Goal: Task Accomplishment & Management: Manage account settings

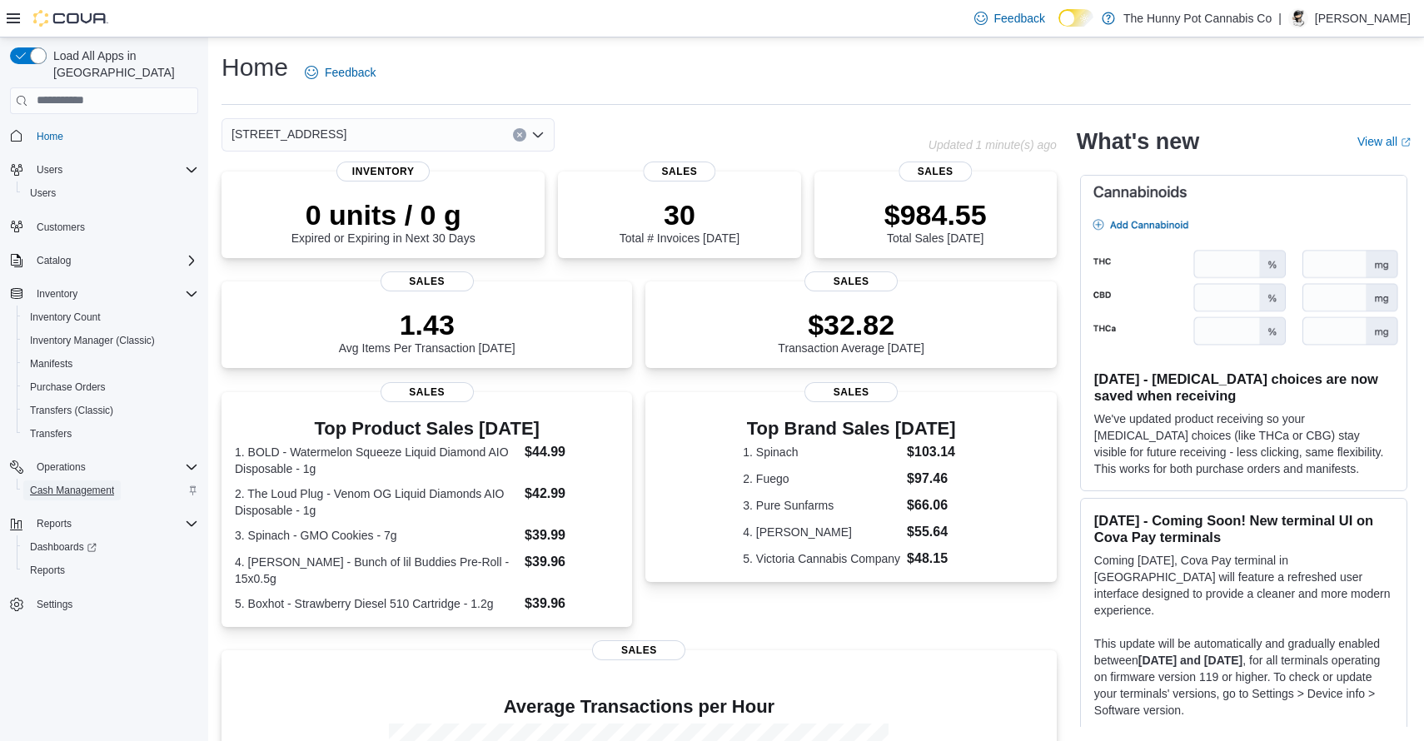
click at [87, 484] on span "Cash Management" at bounding box center [72, 490] width 84 height 13
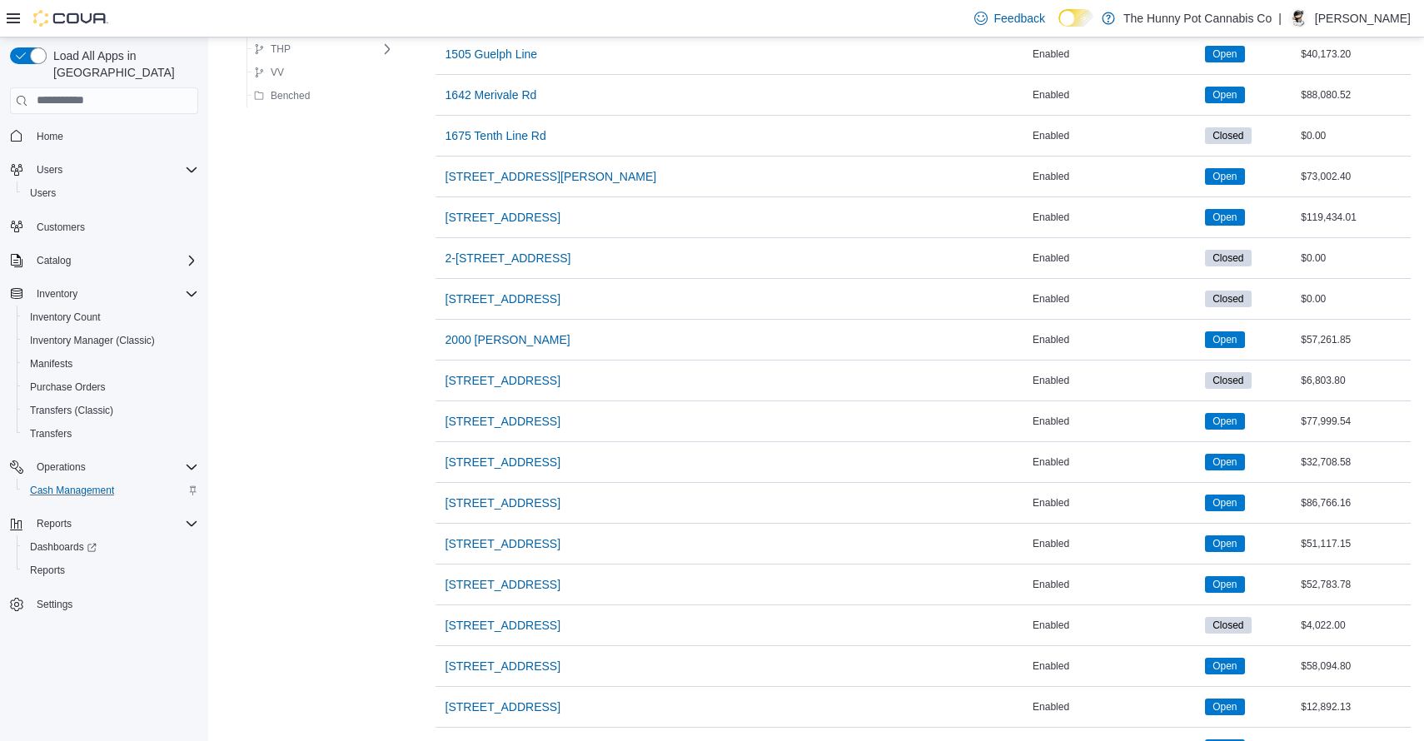
scroll to position [1333, 0]
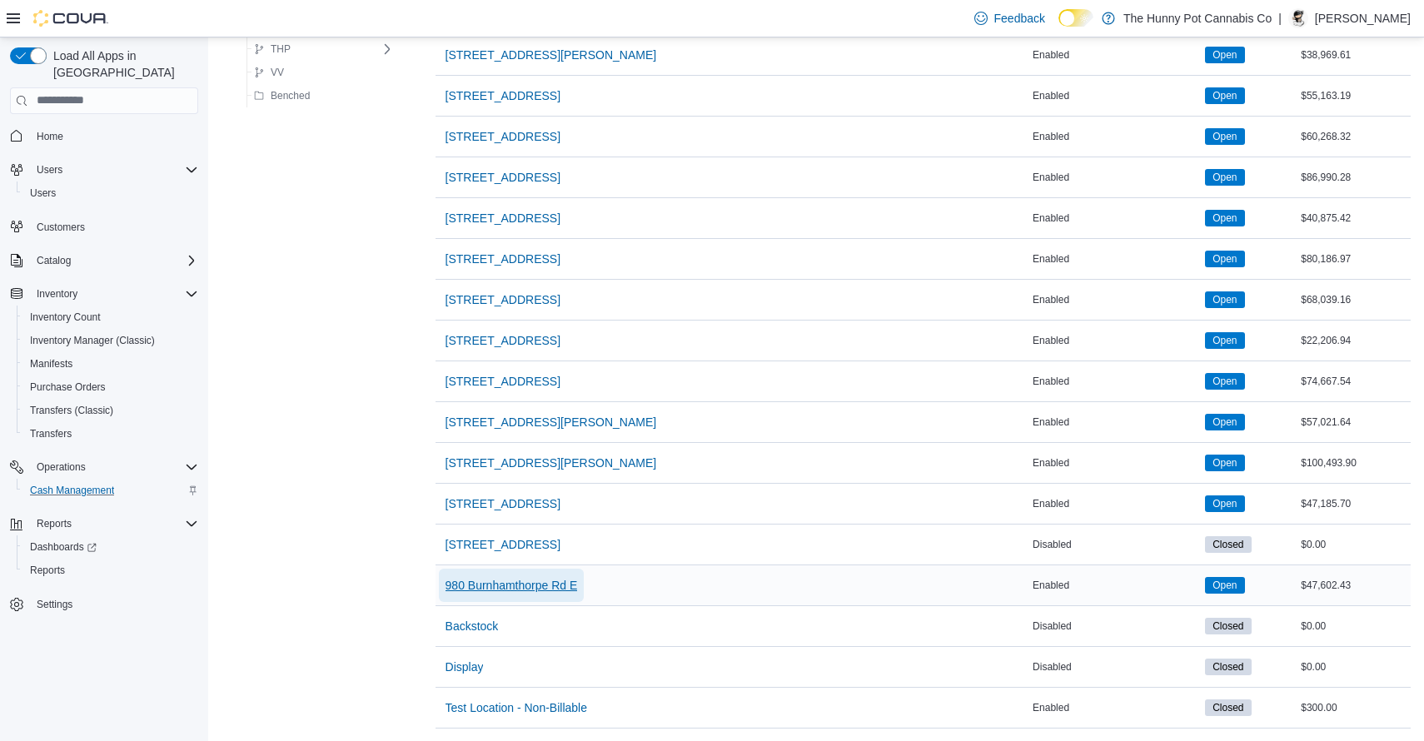
click at [514, 595] on span "980 Burnhamthorpe Rd E" at bounding box center [511, 585] width 132 height 33
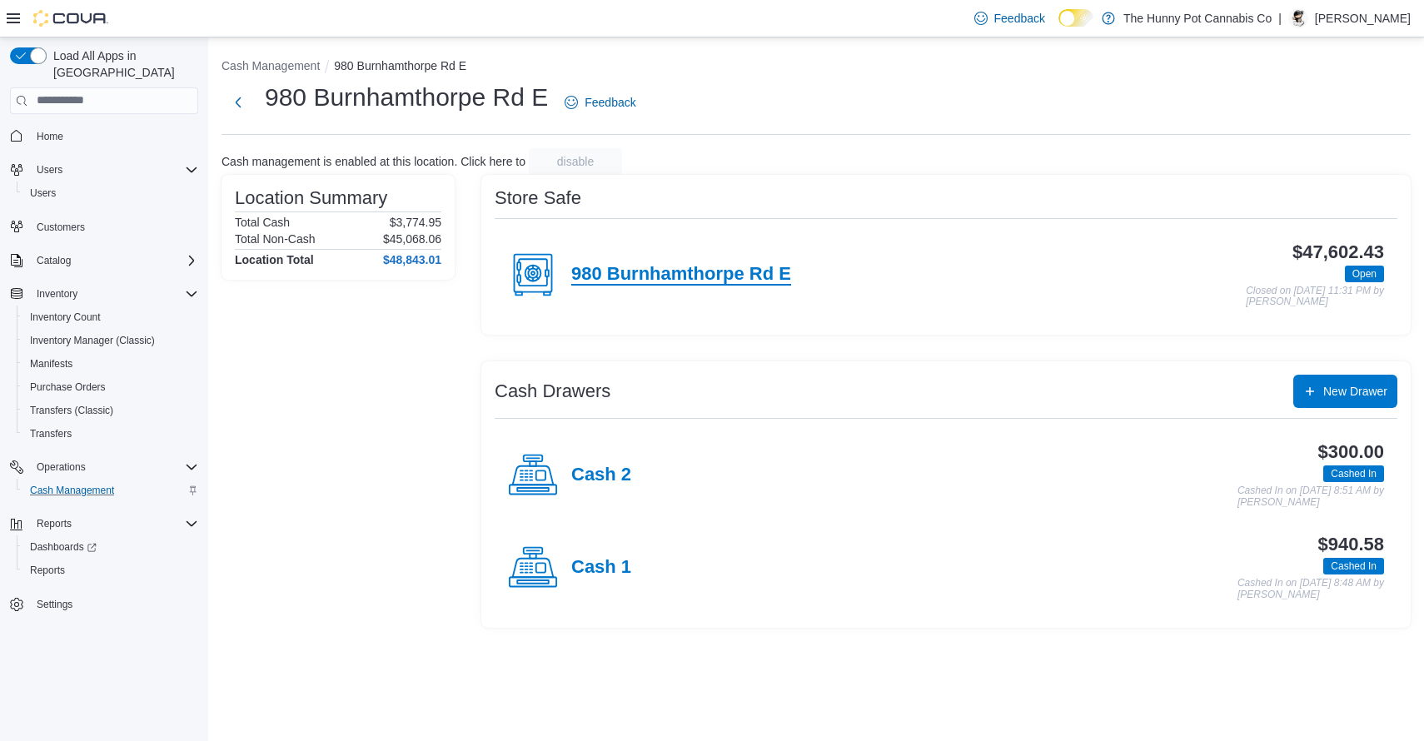
click at [731, 278] on h4 "980 Burnhamthorpe Rd E" at bounding box center [681, 275] width 220 height 22
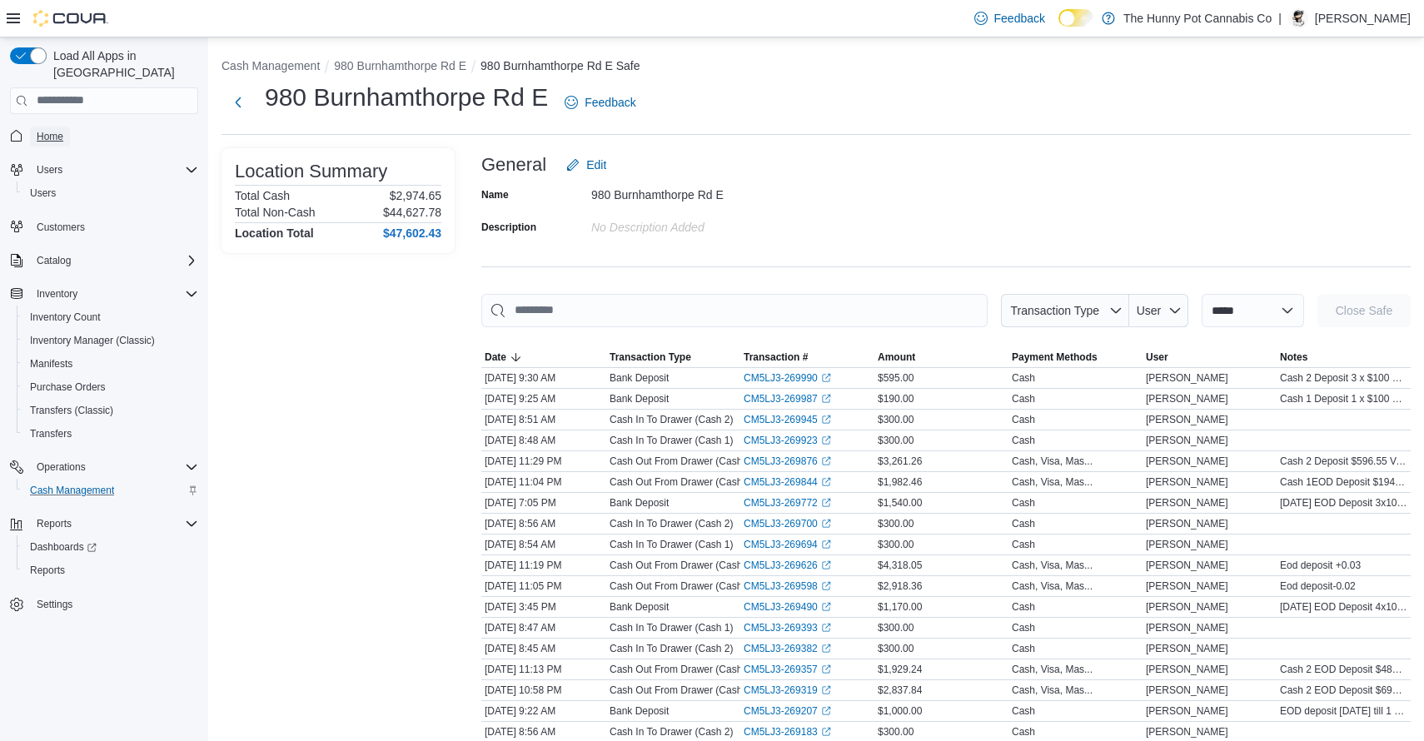
click at [61, 130] on span "Home" at bounding box center [50, 136] width 27 height 13
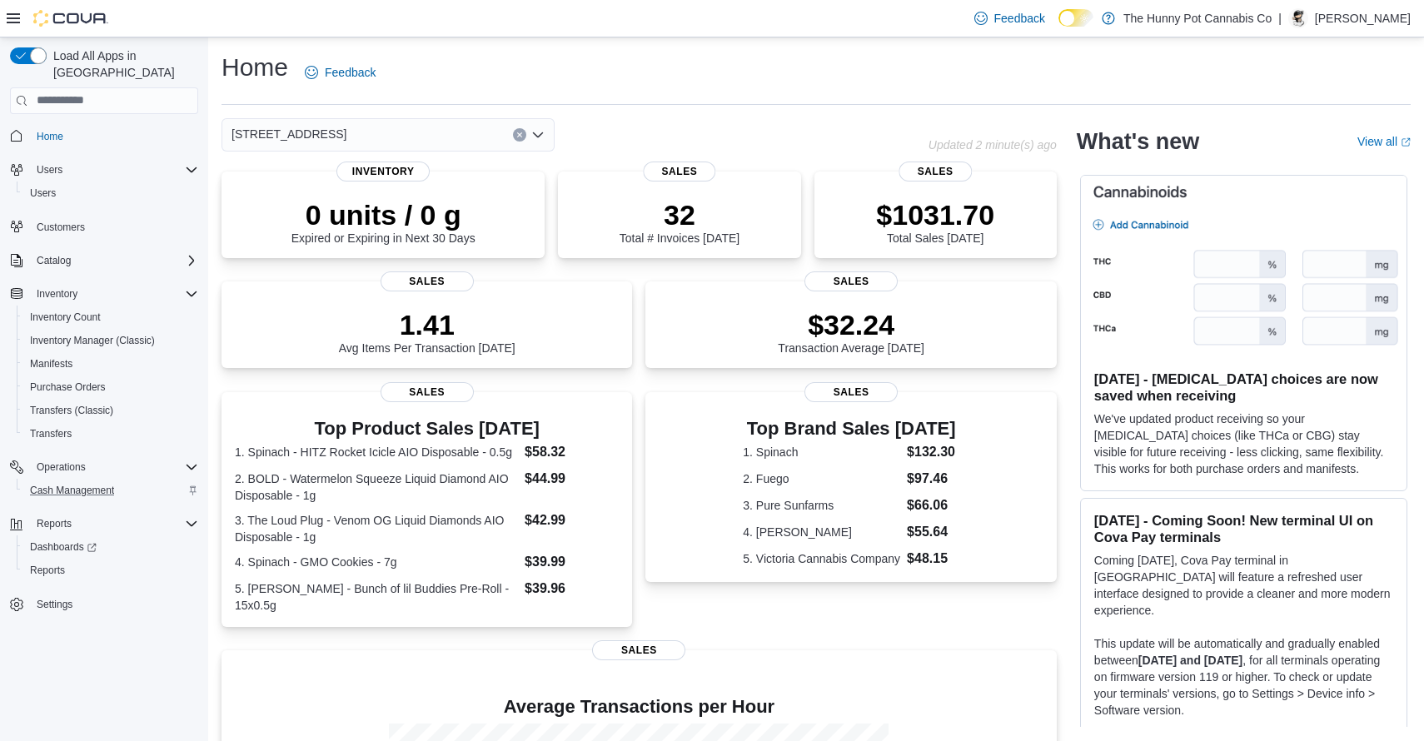
click at [660, 65] on div "Home Feedback" at bounding box center [815, 72] width 1189 height 43
click at [119, 334] on span "Inventory Manager (Classic)" at bounding box center [92, 340] width 125 height 13
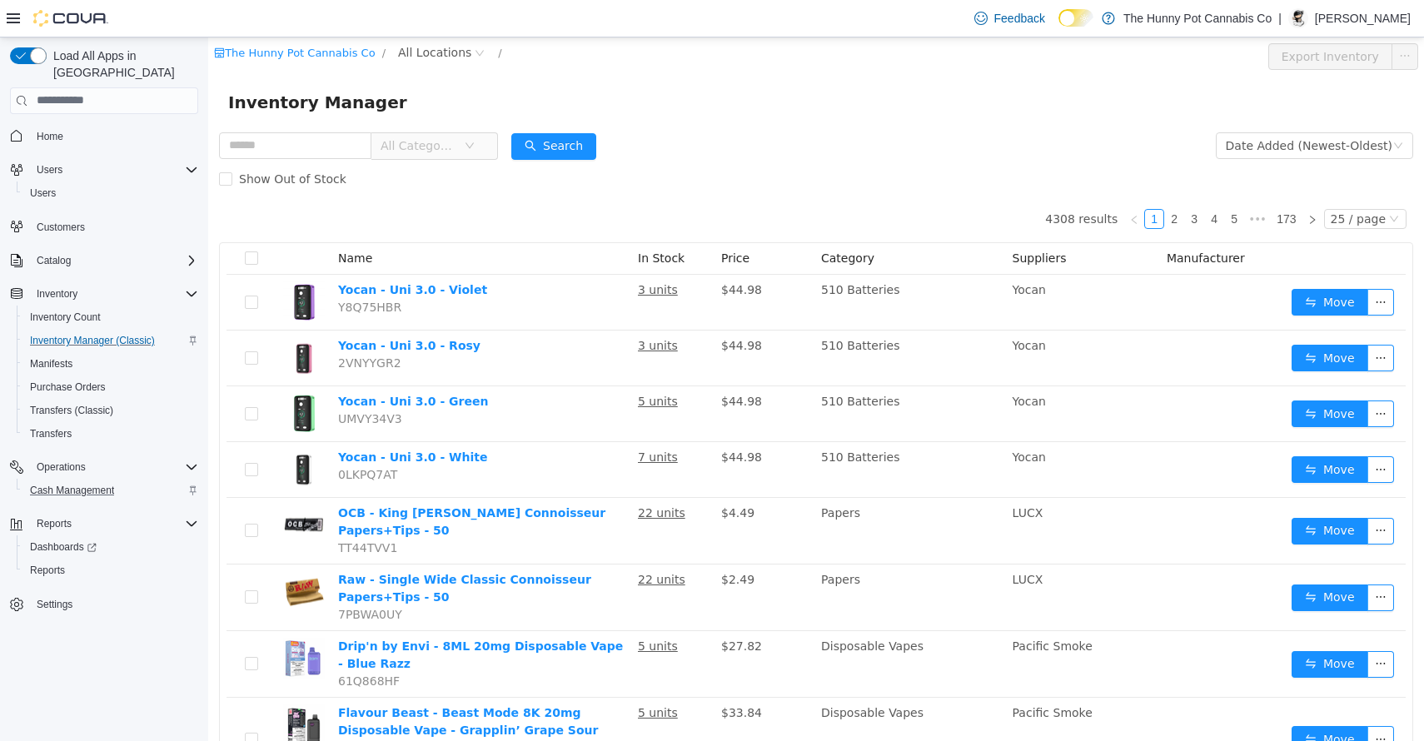
click at [775, 191] on div "Show Out of Stock" at bounding box center [816, 178] width 1194 height 33
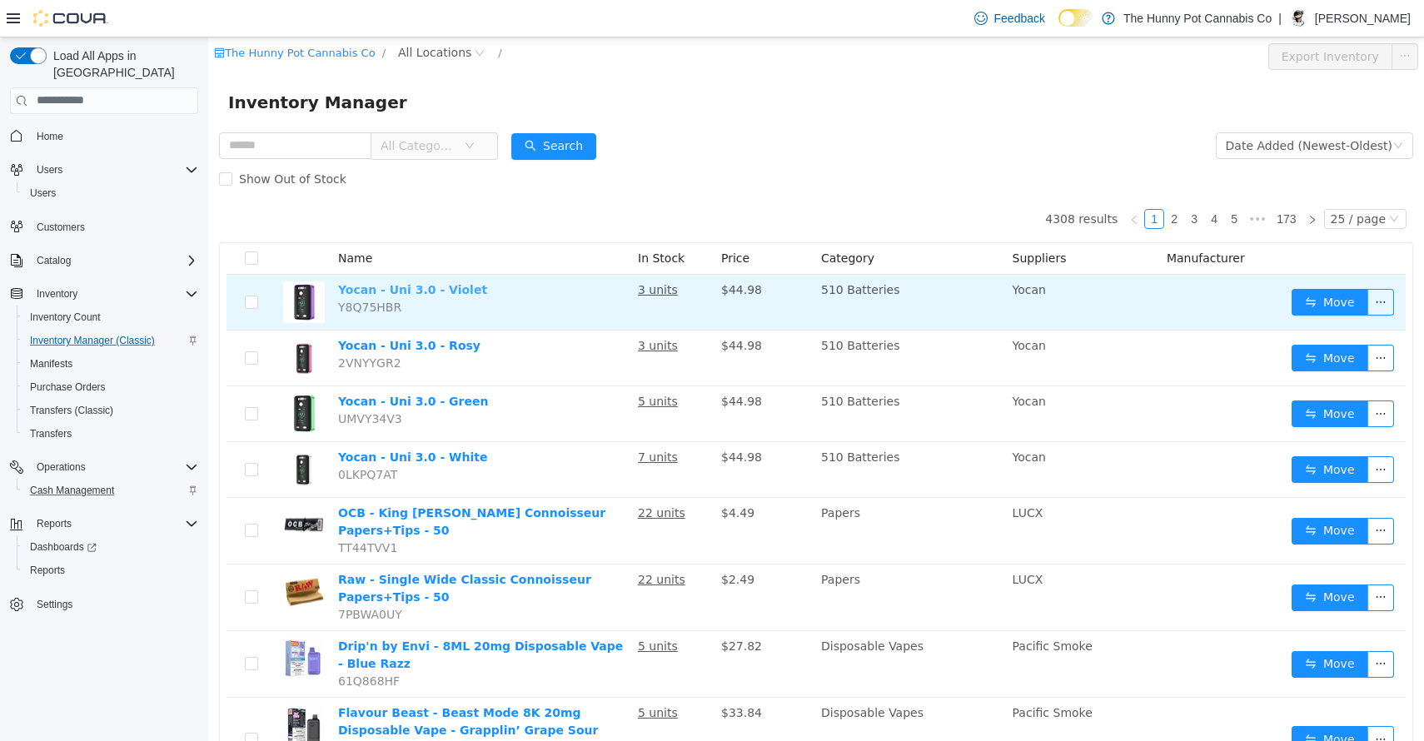
click at [410, 284] on link "Yocan - Uni 3.0 - Violet" at bounding box center [412, 288] width 149 height 13
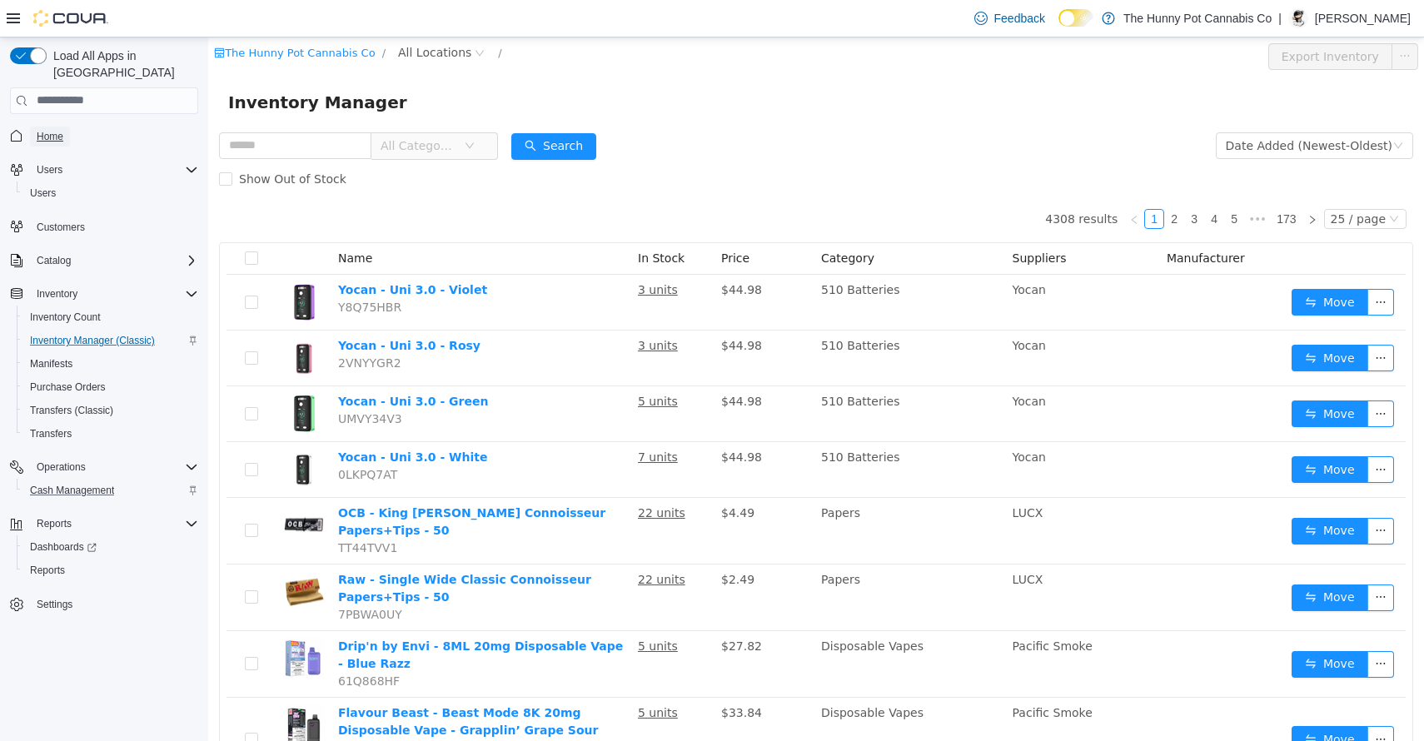
click at [63, 130] on span "Home" at bounding box center [50, 136] width 27 height 13
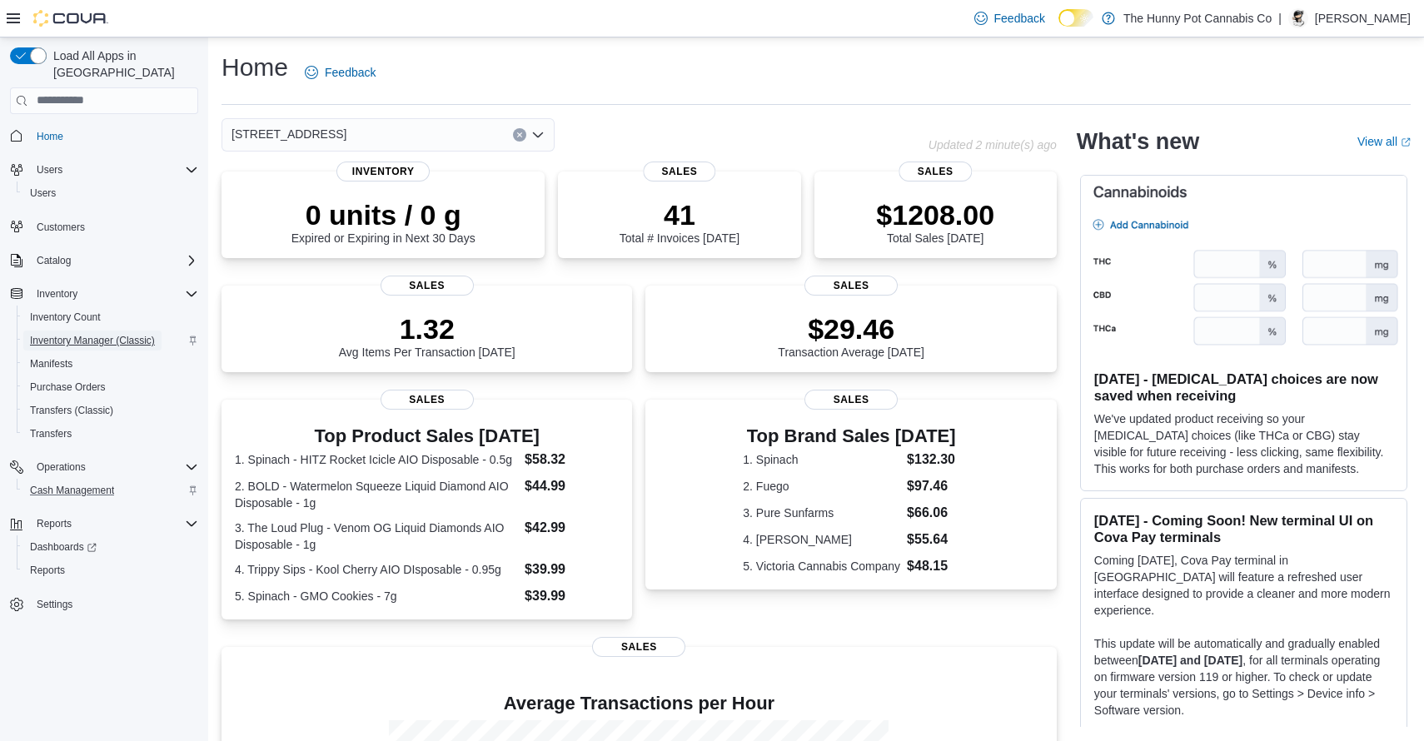
click at [122, 334] on span "Inventory Manager (Classic)" at bounding box center [92, 340] width 125 height 13
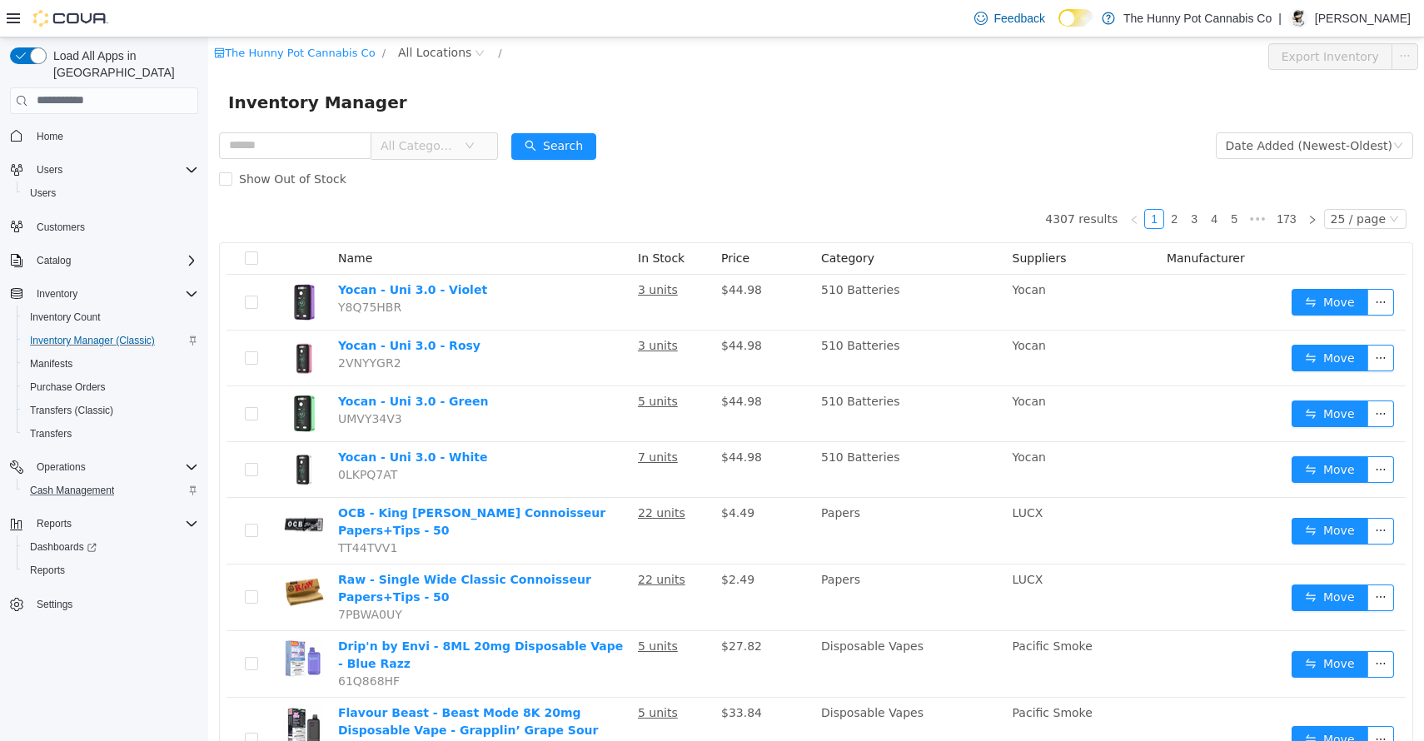
click at [453, 140] on span "All Categories" at bounding box center [419, 145] width 76 height 17
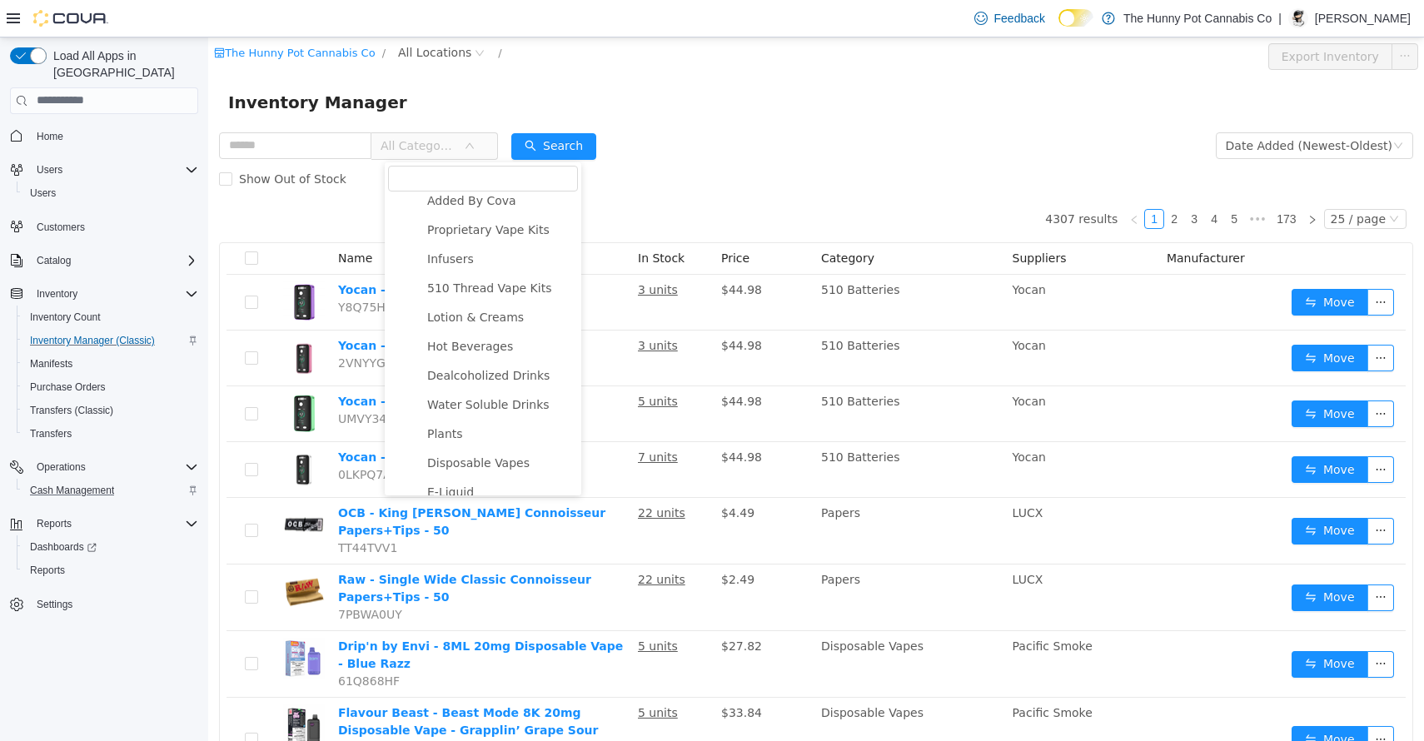
scroll to position [1684, 0]
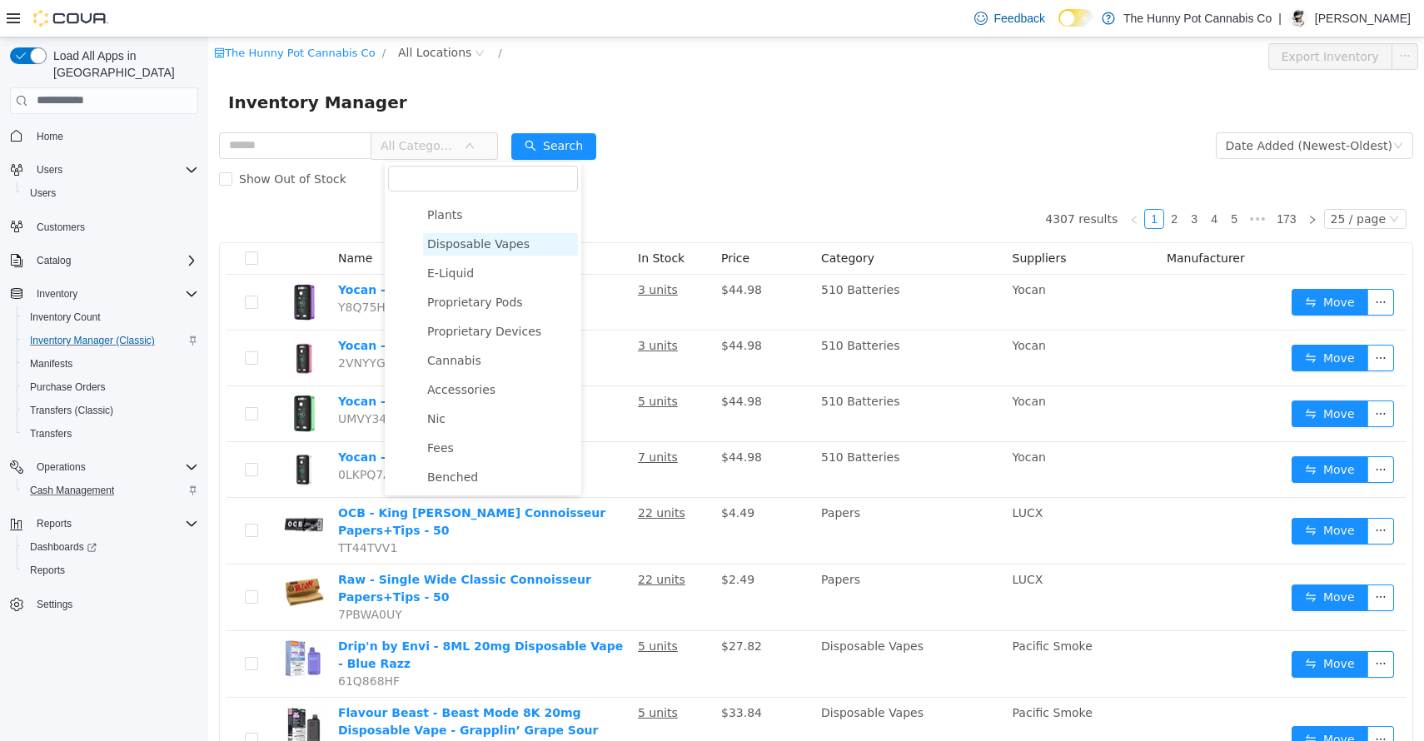
click at [497, 242] on span "Disposable Vapes" at bounding box center [478, 242] width 102 height 13
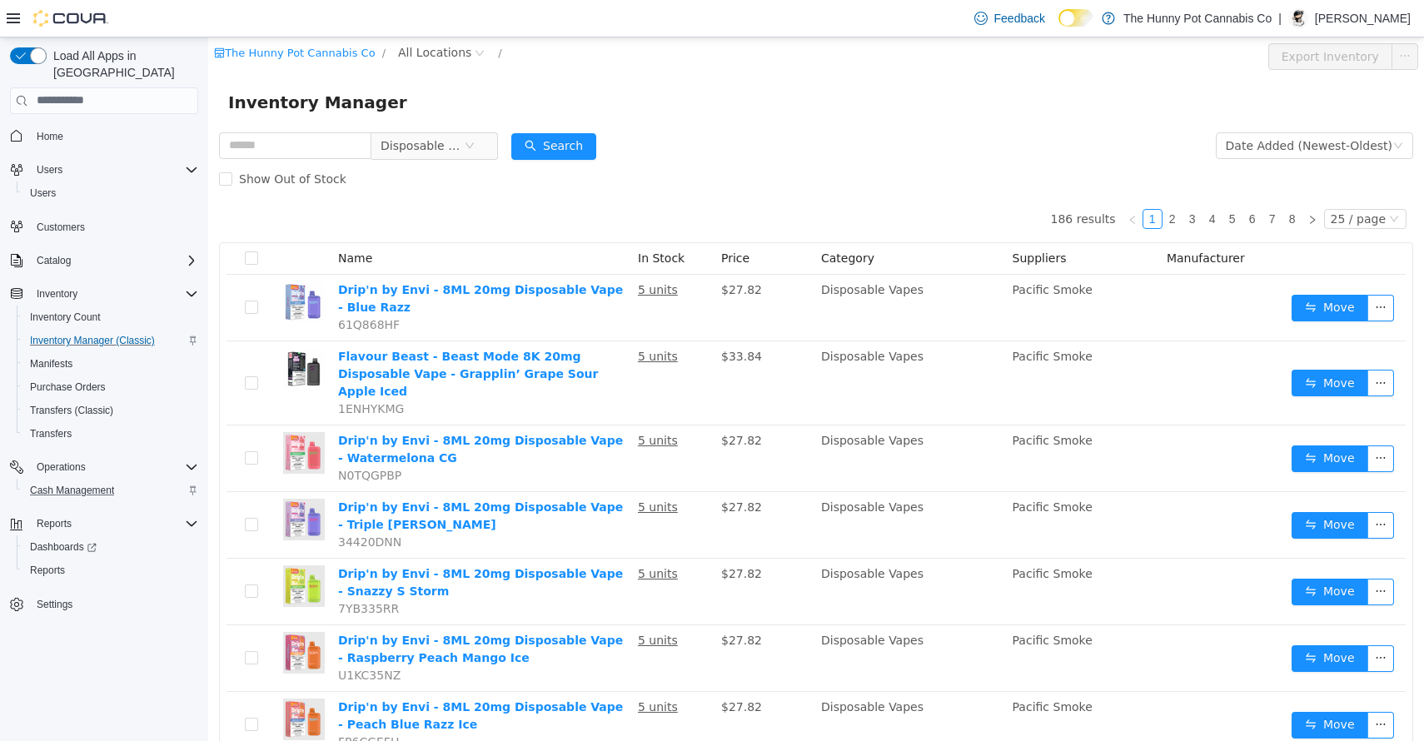
click at [744, 177] on div "Show Out of Stock" at bounding box center [816, 178] width 1194 height 33
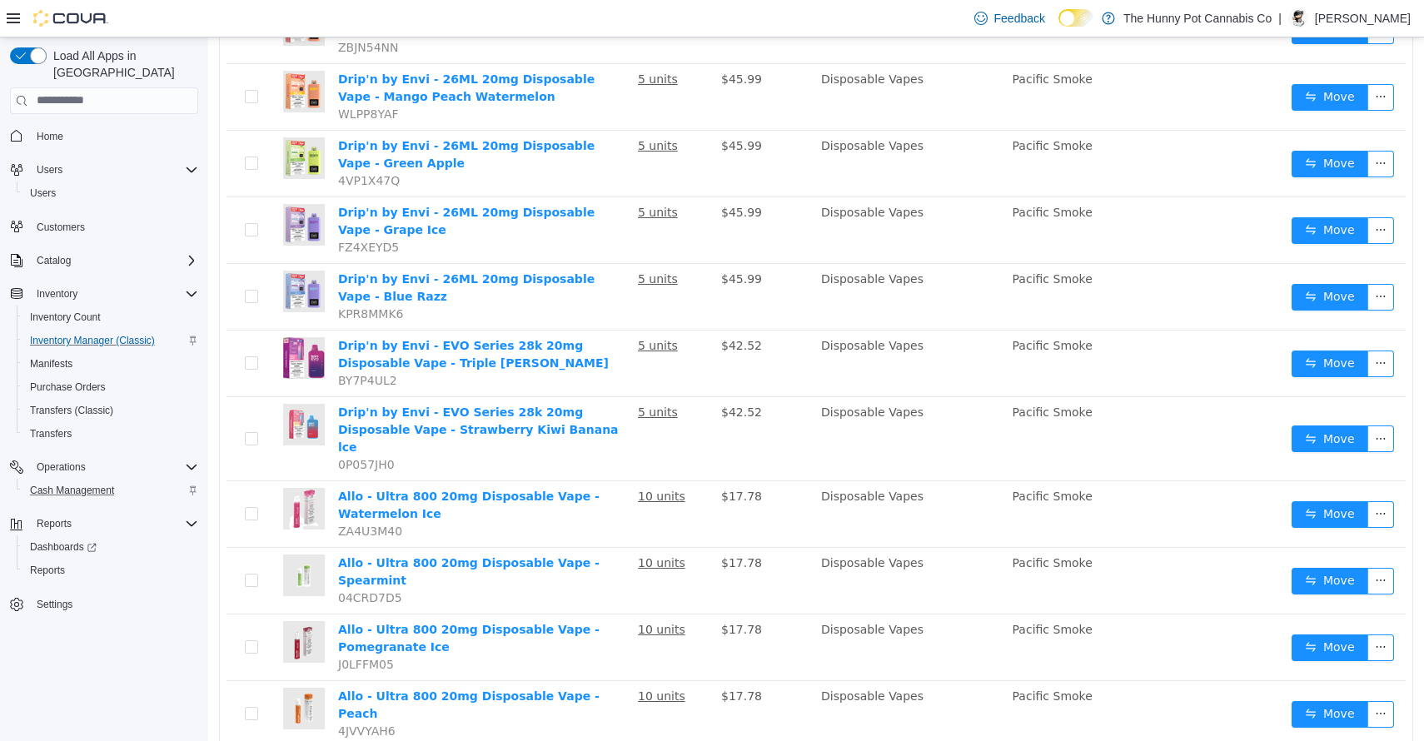
scroll to position [1235, 0]
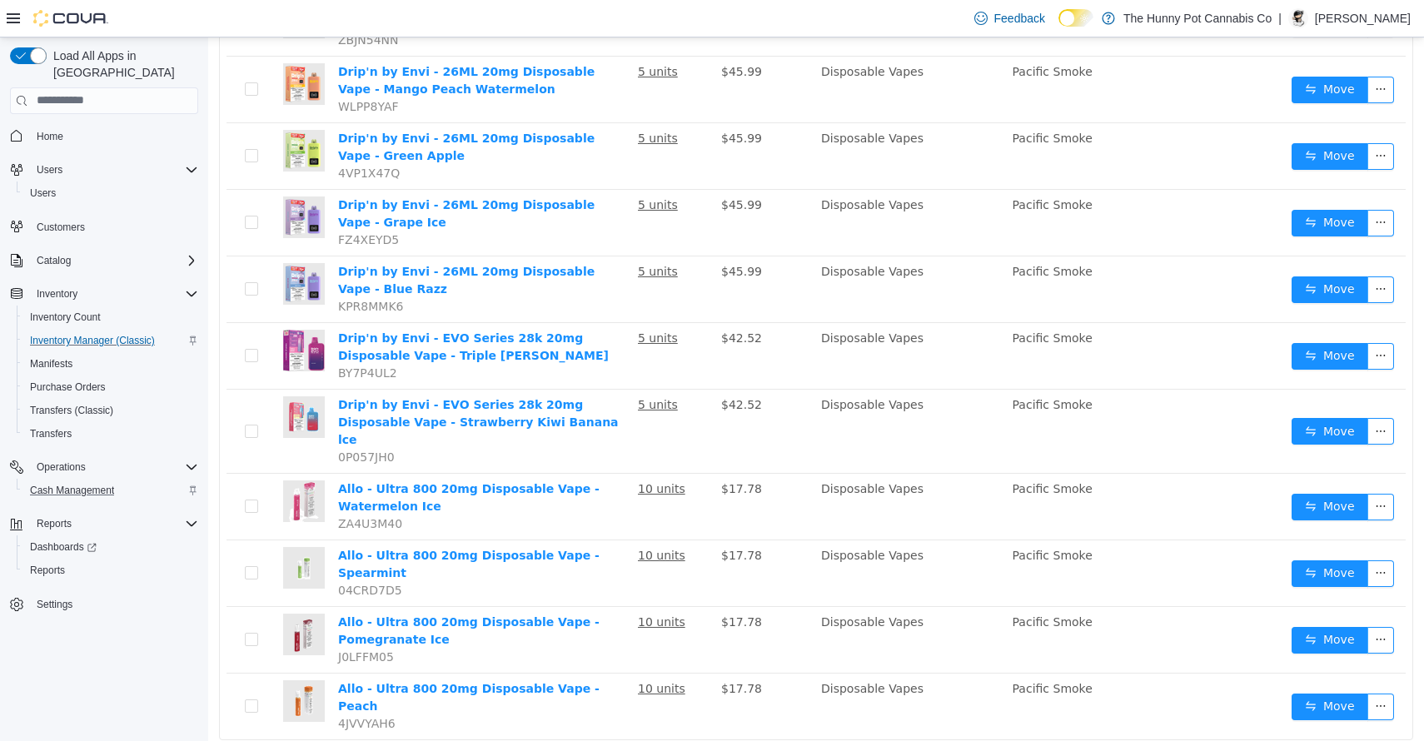
click at [1365, 686] on li "50 / page" at bounding box center [1368, 690] width 81 height 27
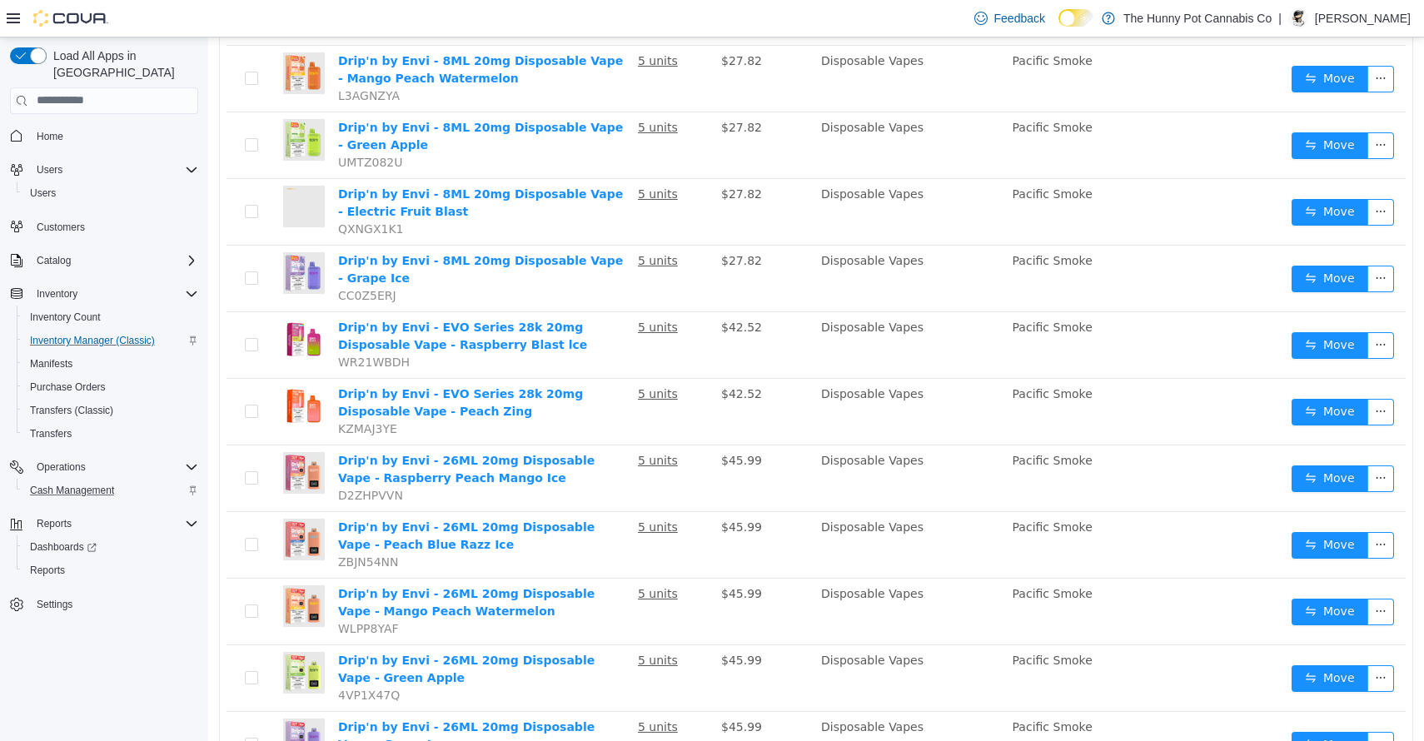
scroll to position [0, 0]
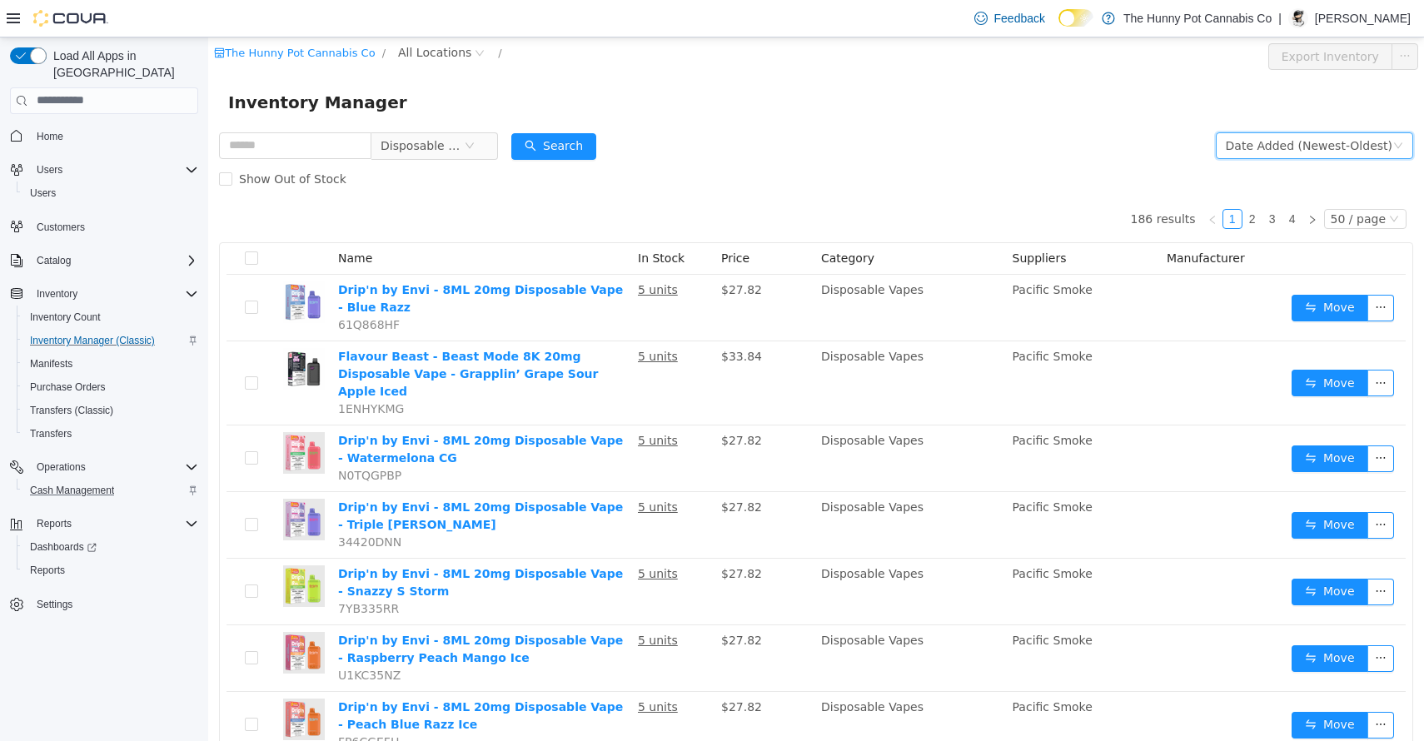
click at [1331, 149] on div "Date Added (Newest-Oldest)" at bounding box center [1309, 144] width 167 height 25
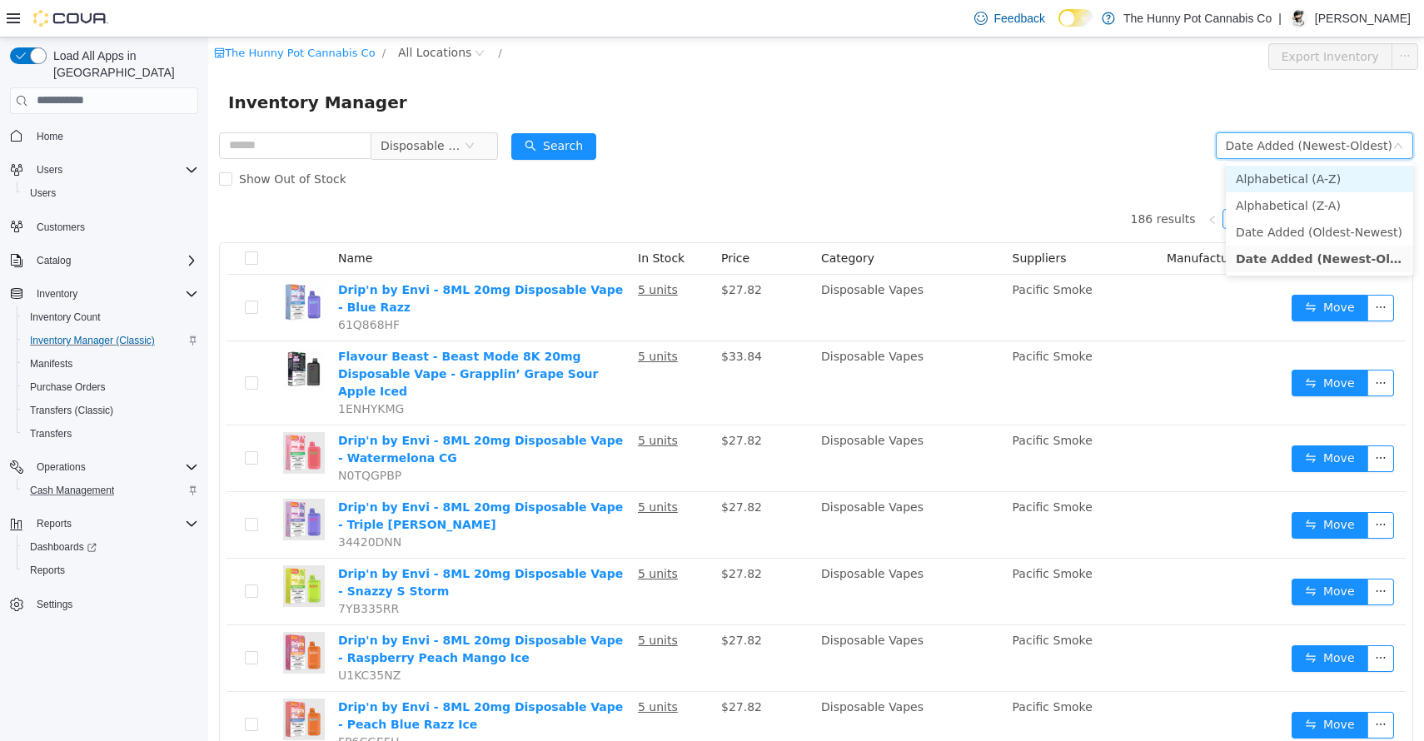
click at [1286, 177] on li "Alphabetical (A-Z)" at bounding box center [1319, 178] width 187 height 27
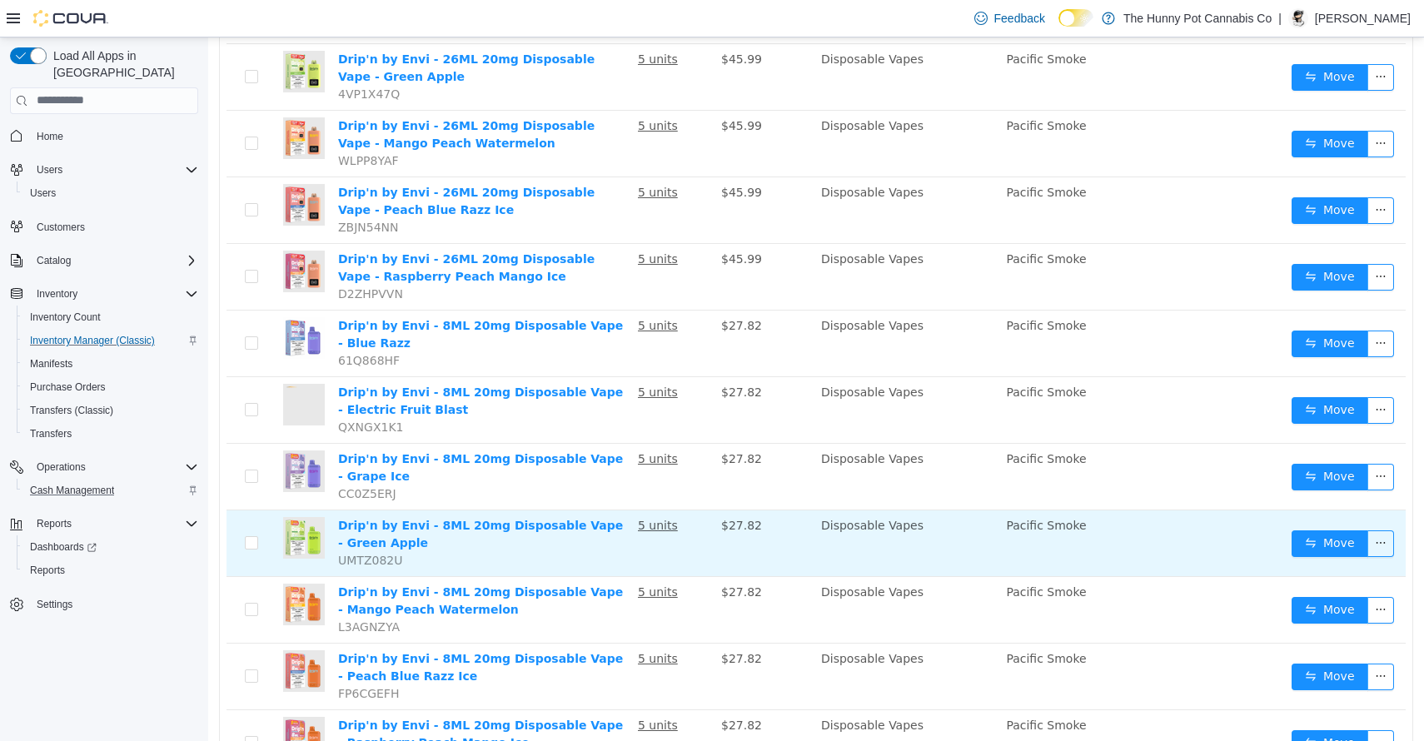
scroll to position [2047, 0]
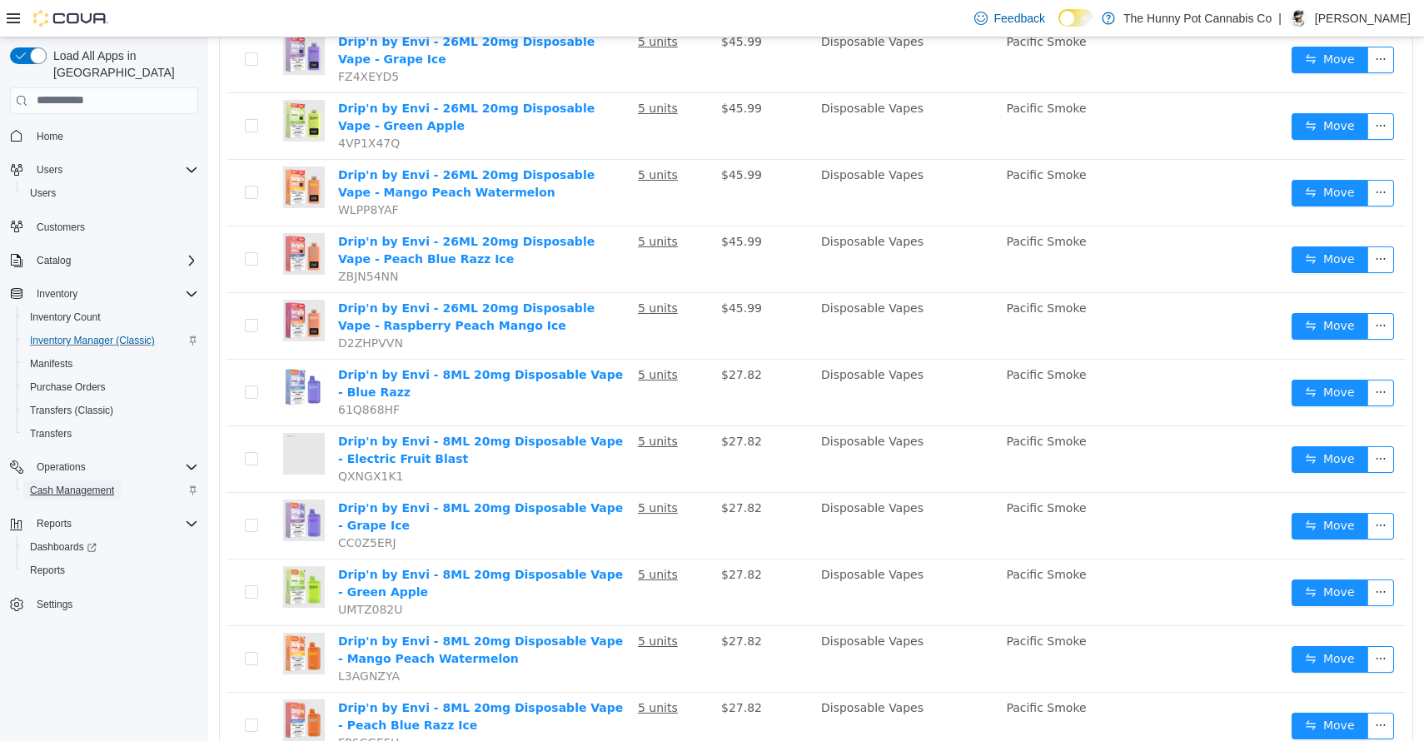
click at [98, 480] on span "Cash Management" at bounding box center [72, 490] width 84 height 20
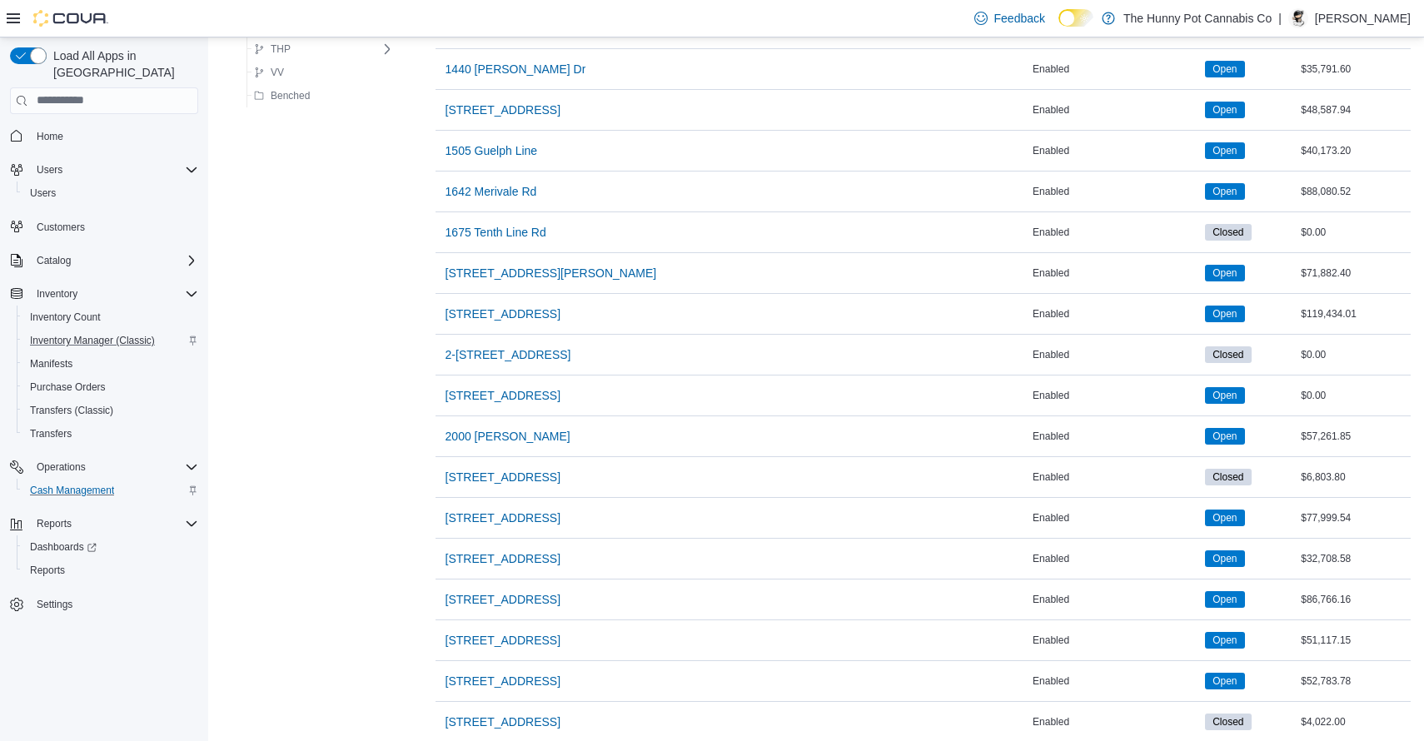
scroll to position [1333, 0]
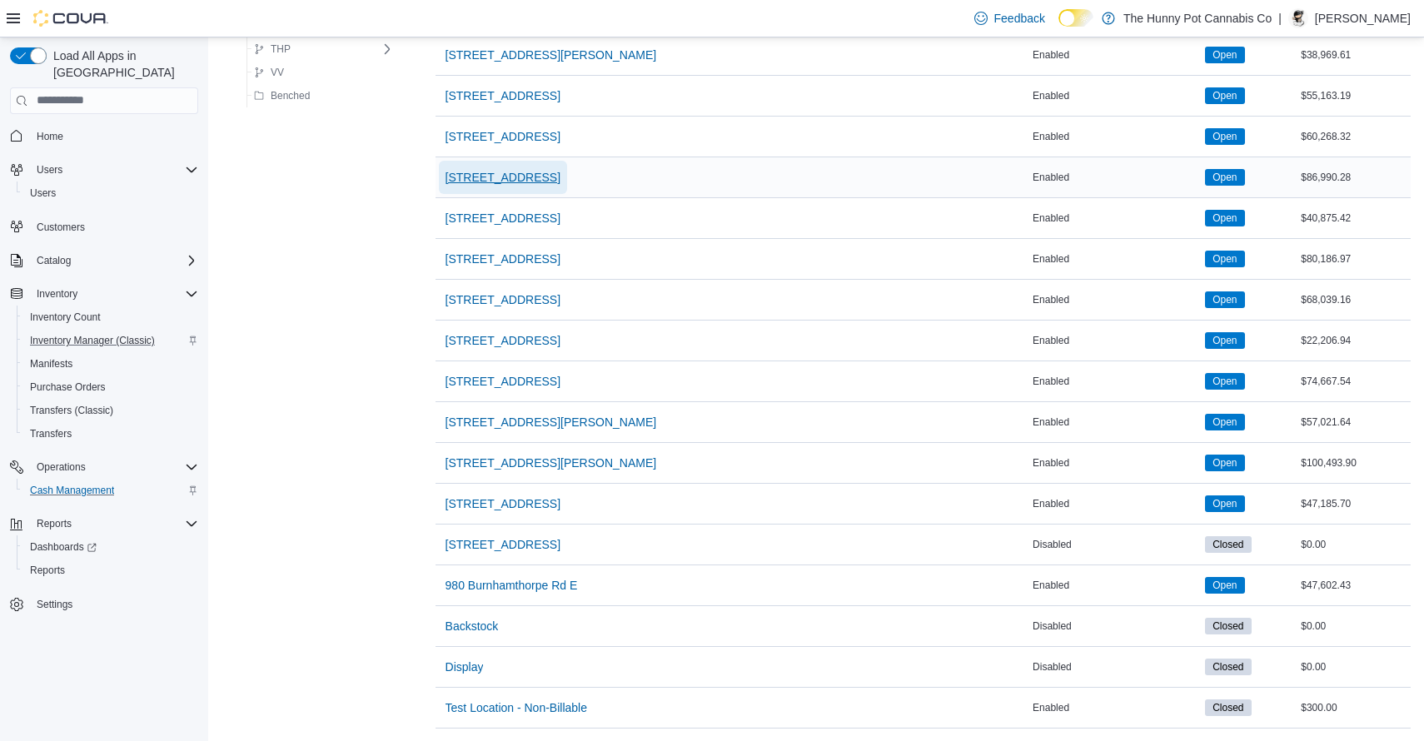
click at [532, 179] on span "[STREET_ADDRESS]" at bounding box center [502, 177] width 115 height 17
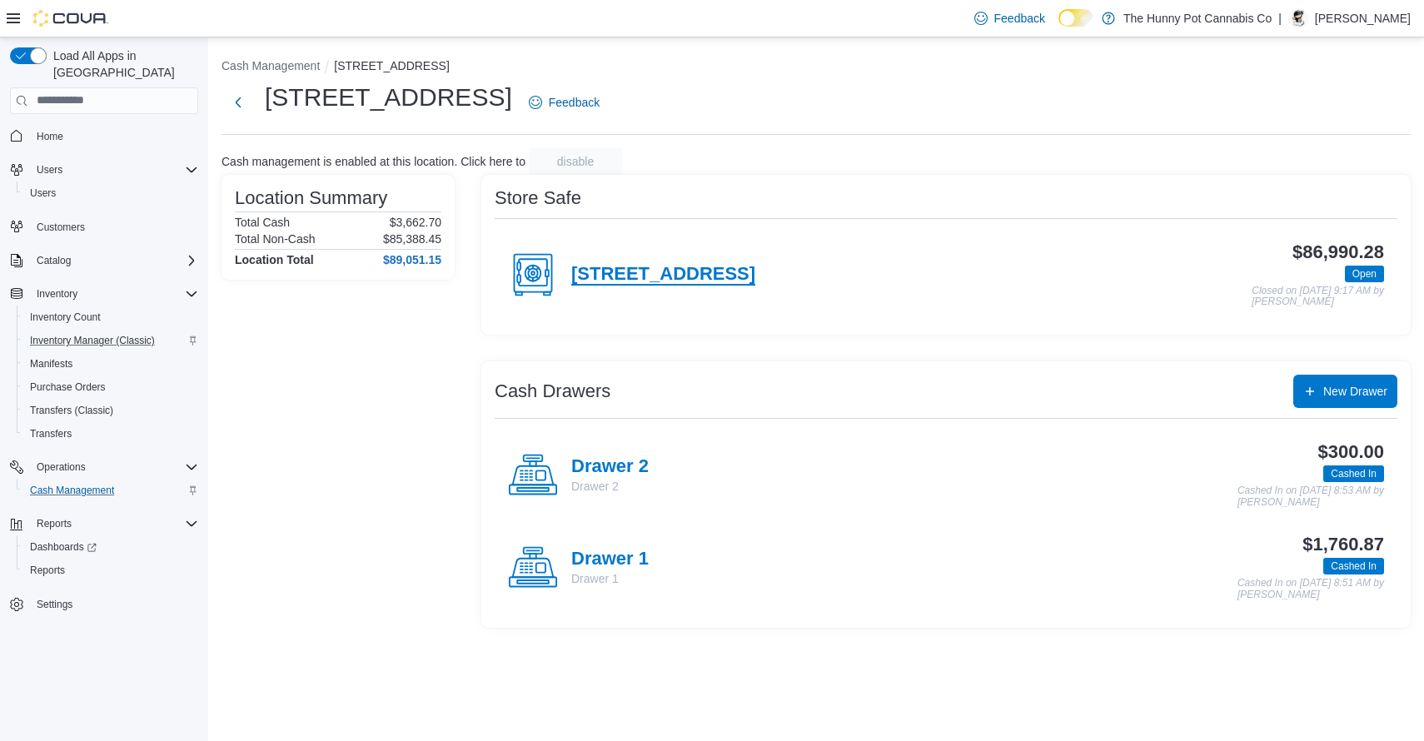
click at [692, 269] on h4 "[STREET_ADDRESS]" at bounding box center [663, 275] width 184 height 22
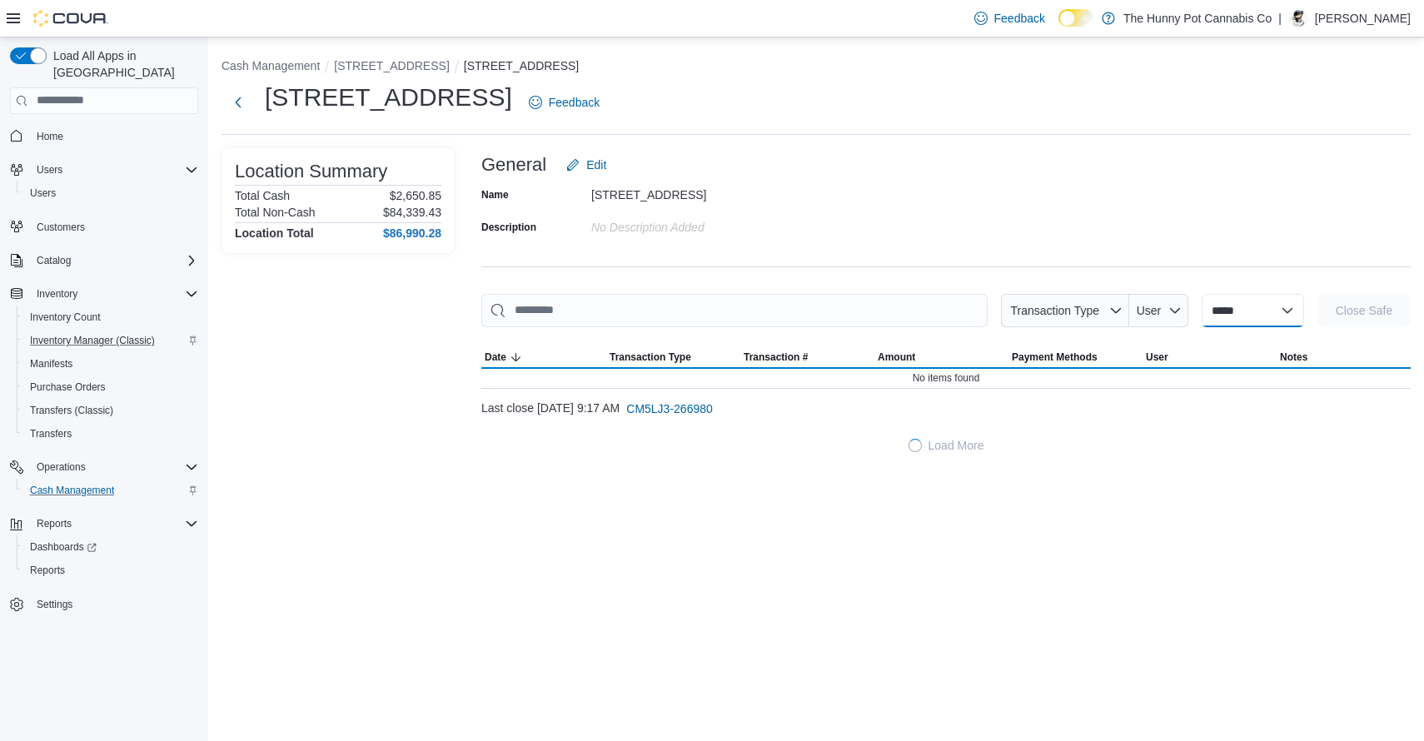
click at [1227, 319] on select "**********" at bounding box center [1252, 310] width 102 height 33
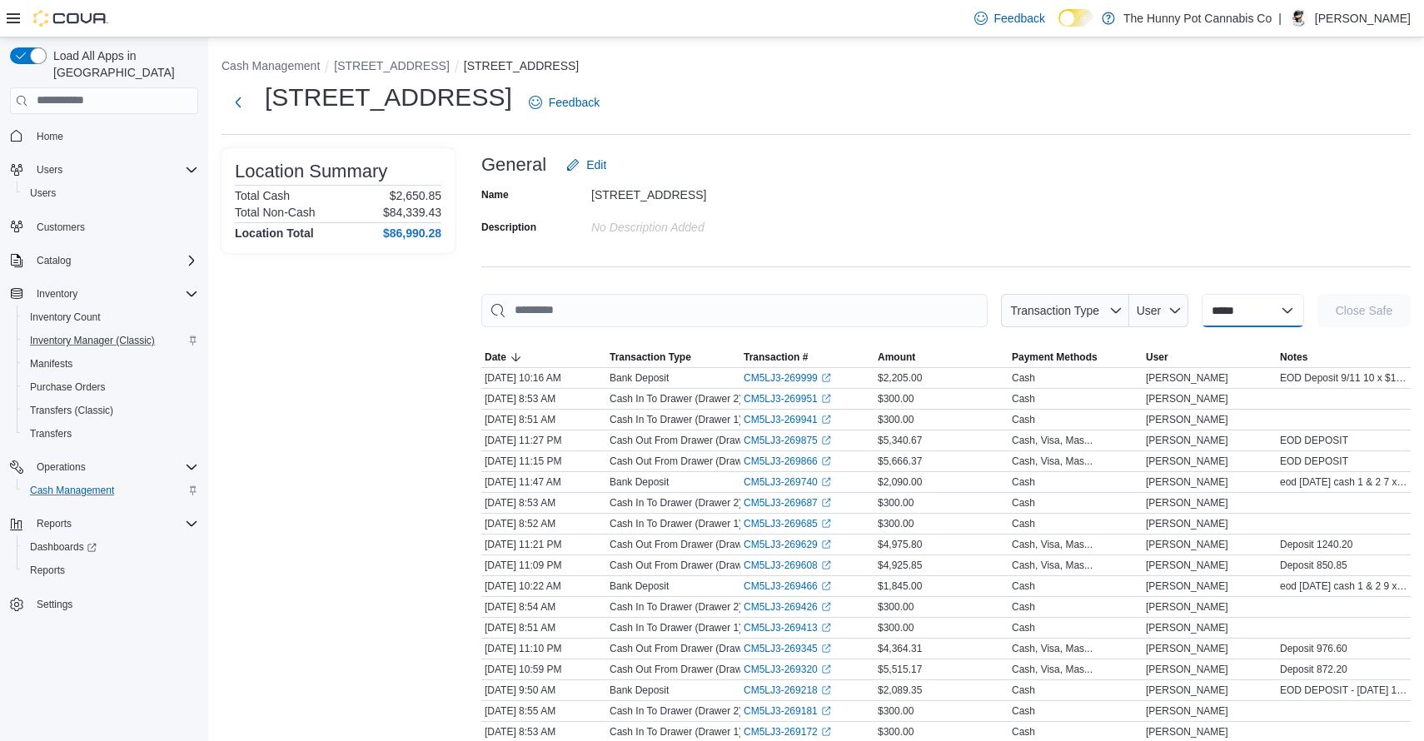
select select "**********"
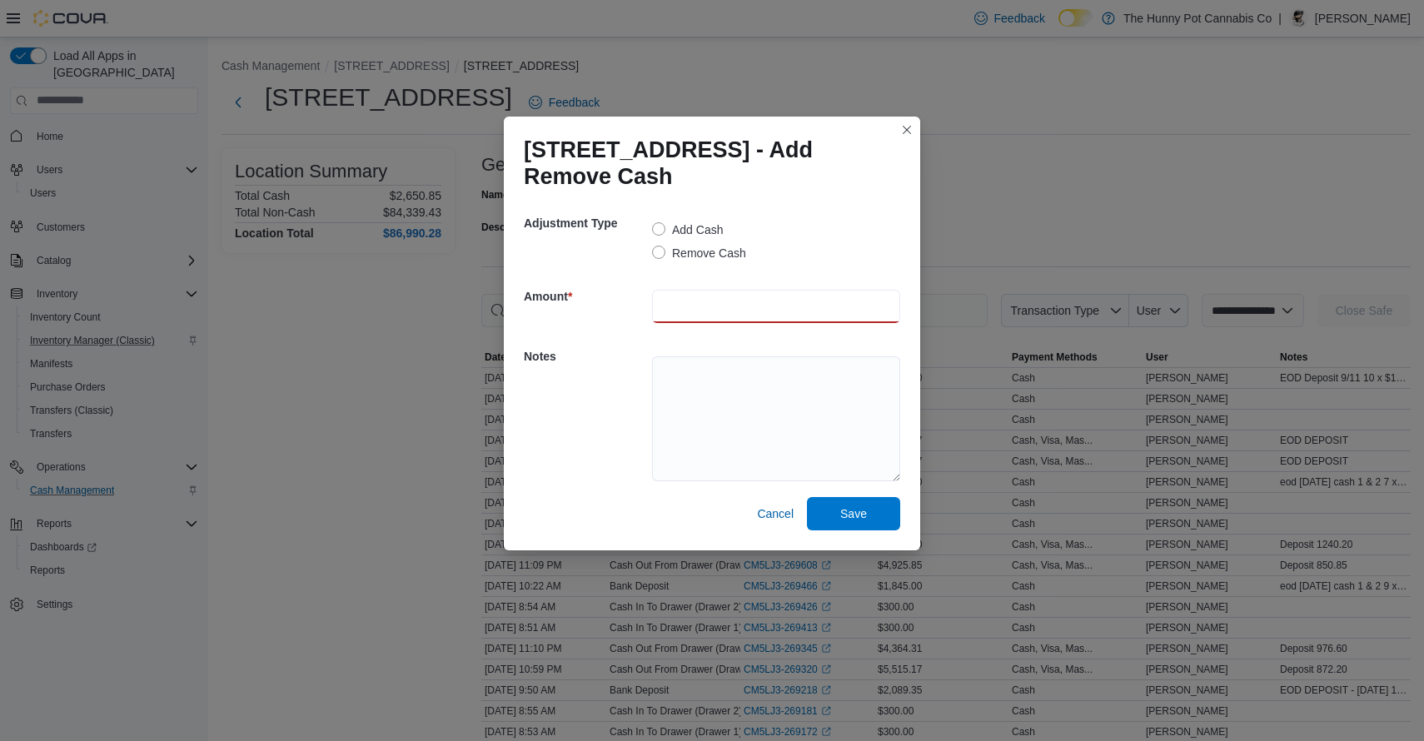
click at [687, 305] on input "number" at bounding box center [776, 306] width 248 height 33
type input "****"
type textarea "*"
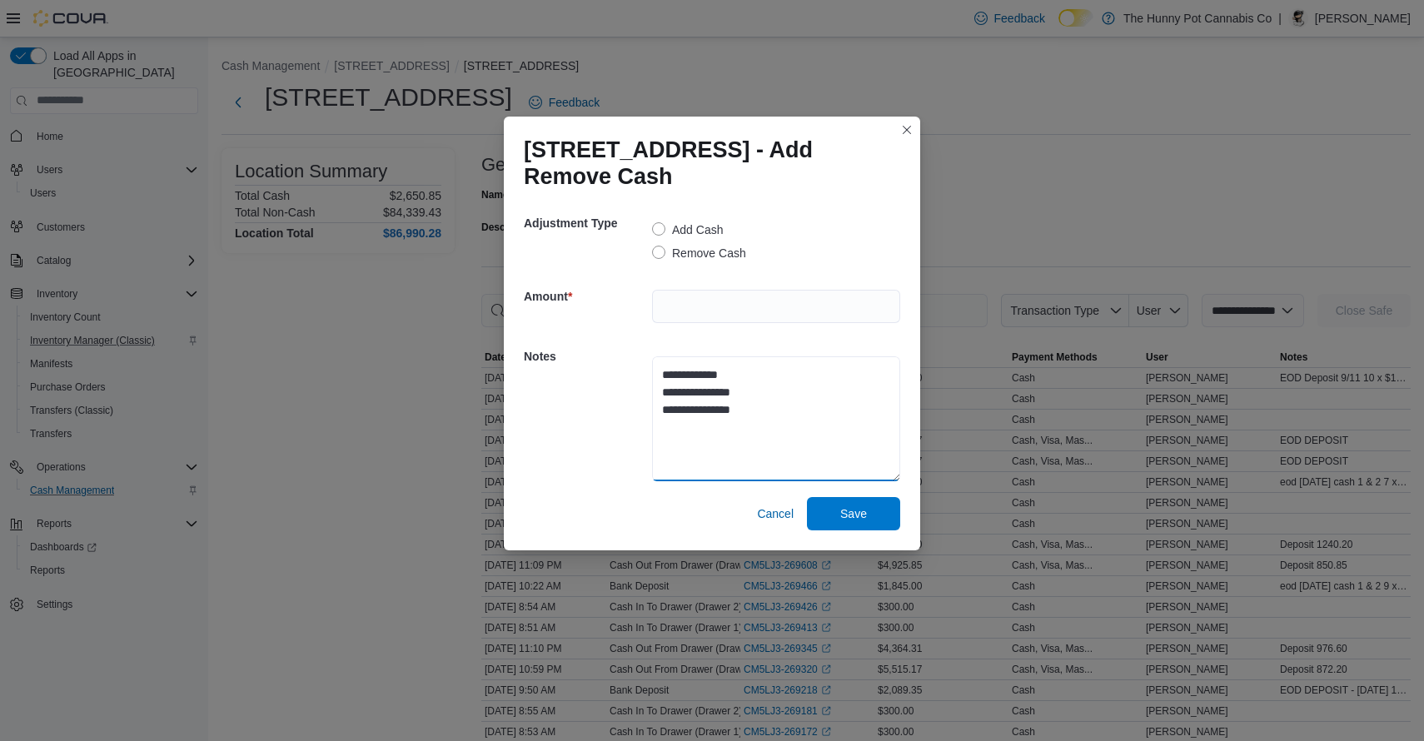
type textarea "**********"
click at [582, 442] on div "**********" at bounding box center [712, 416] width 376 height 161
click at [852, 515] on span "Save" at bounding box center [853, 513] width 27 height 17
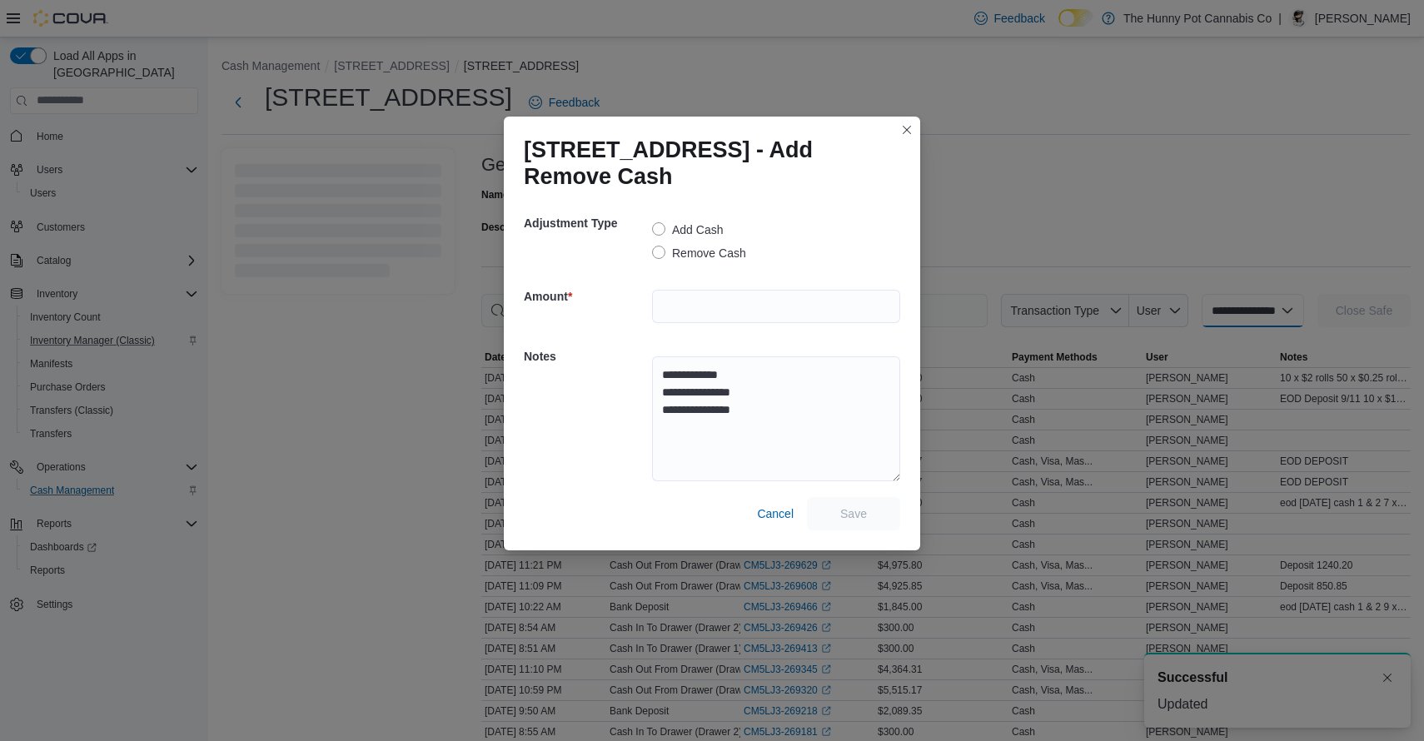
select select
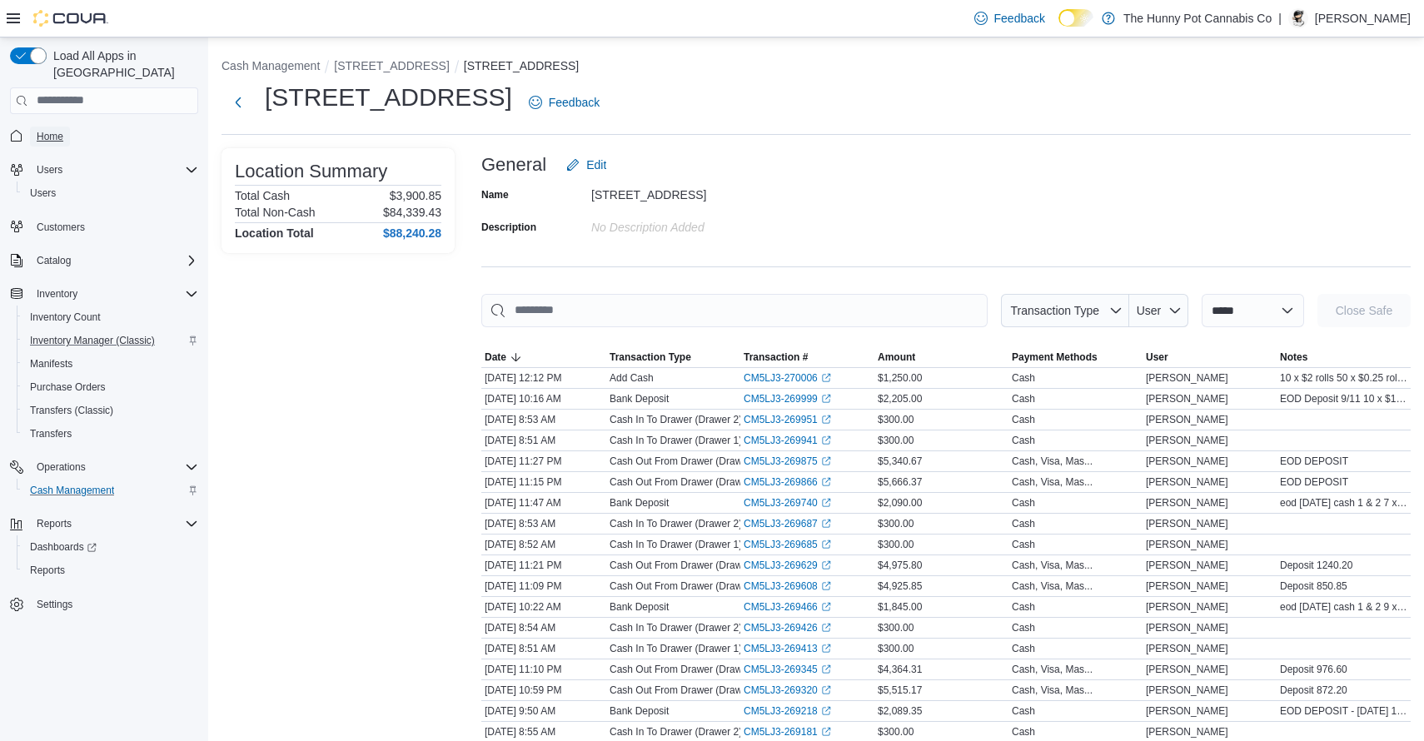
click at [52, 130] on span "Home" at bounding box center [50, 136] width 27 height 13
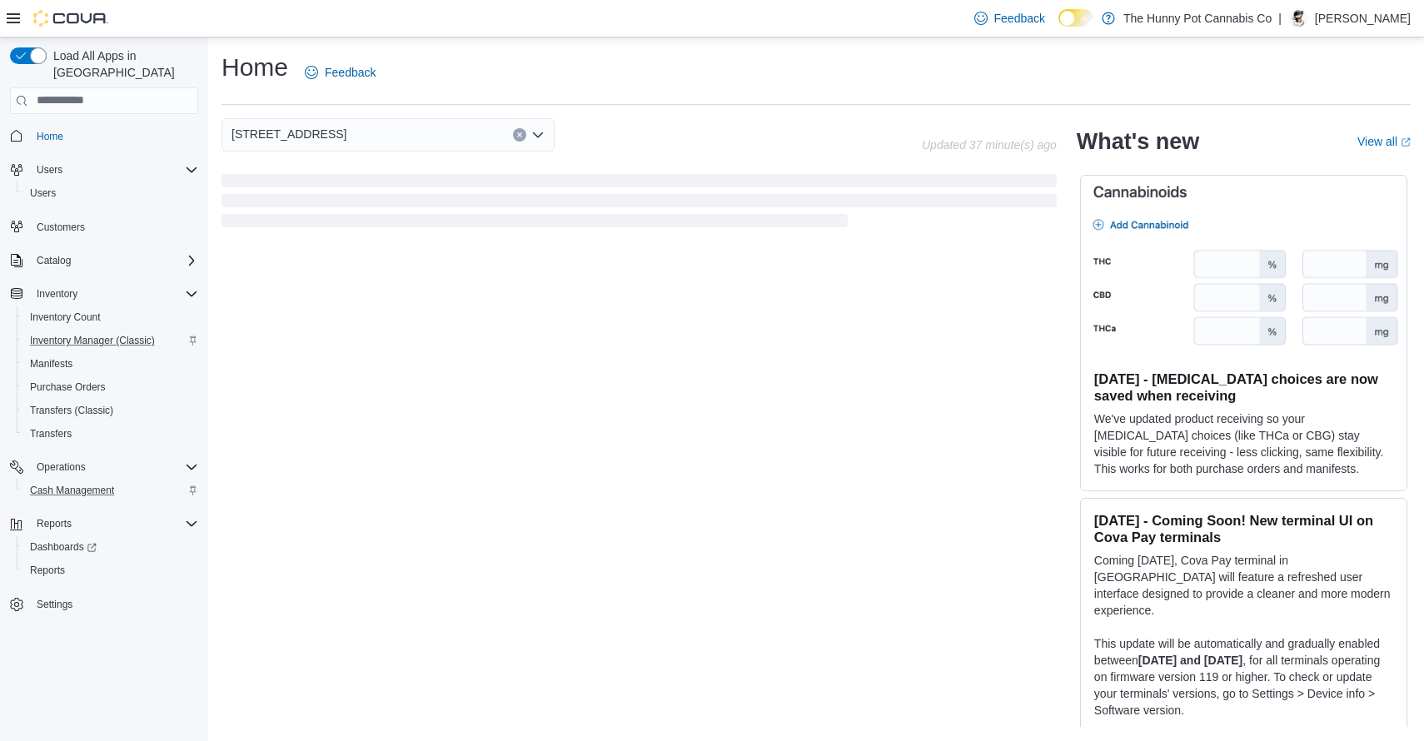
click at [656, 80] on div "Home Feedback" at bounding box center [815, 72] width 1189 height 43
